Goal: Check status: Check status

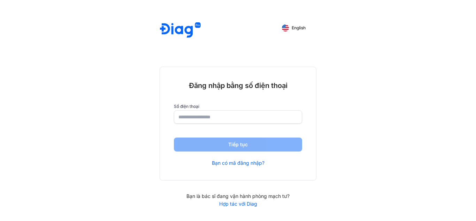
drag, startPoint x: 241, startPoint y: 127, endPoint x: 239, endPoint y: 123, distance: 4.1
click at [240, 126] on div "Đăng nhập bằng số điện thoại Số điện thoại Tiếp tục Bạn có mã đăng nhập?" at bounding box center [238, 123] width 156 height 113
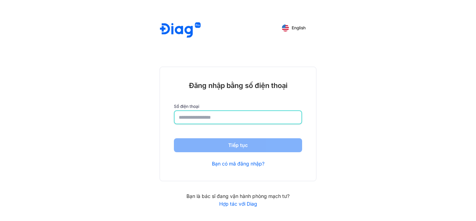
click at [237, 118] on input "number" at bounding box center [238, 117] width 119 height 13
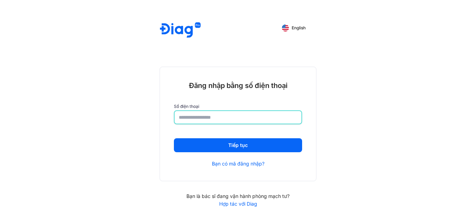
type input "**********"
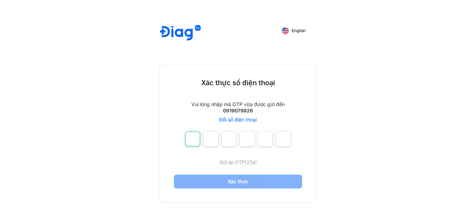
click at [195, 139] on input "number" at bounding box center [192, 138] width 15 height 15
type input "*"
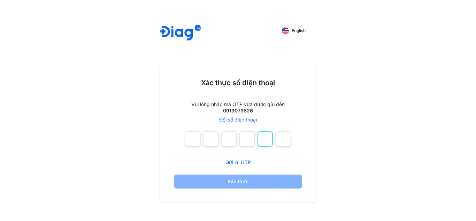
type input "*"
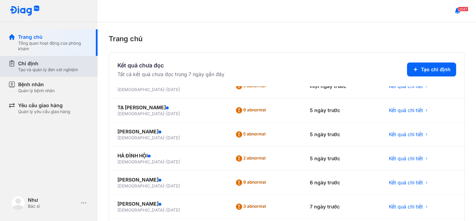
click at [25, 65] on div "Chỉ định" at bounding box center [48, 63] width 60 height 7
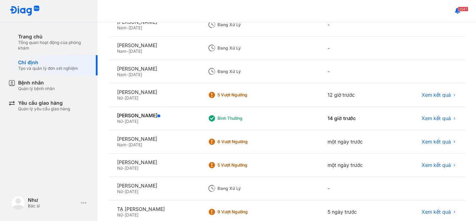
scroll to position [105, 0]
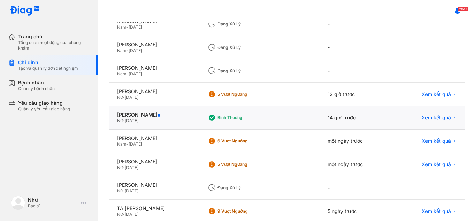
click at [427, 117] on span "Xem kết quả" at bounding box center [436, 117] width 29 height 6
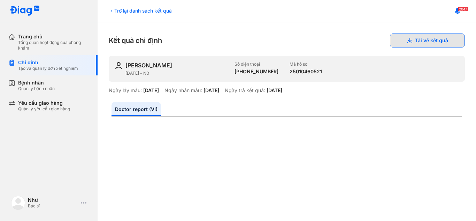
click at [408, 39] on button "Tải về kết quả" at bounding box center [427, 40] width 75 height 14
